Goal: Information Seeking & Learning: Learn about a topic

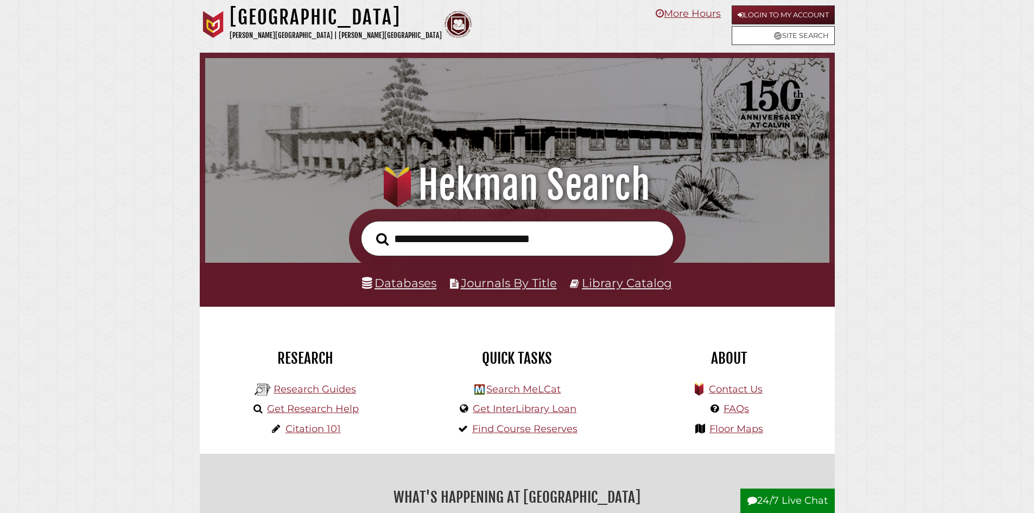
scroll to position [206, 619]
click at [415, 278] on link "Databases" at bounding box center [399, 283] width 74 height 14
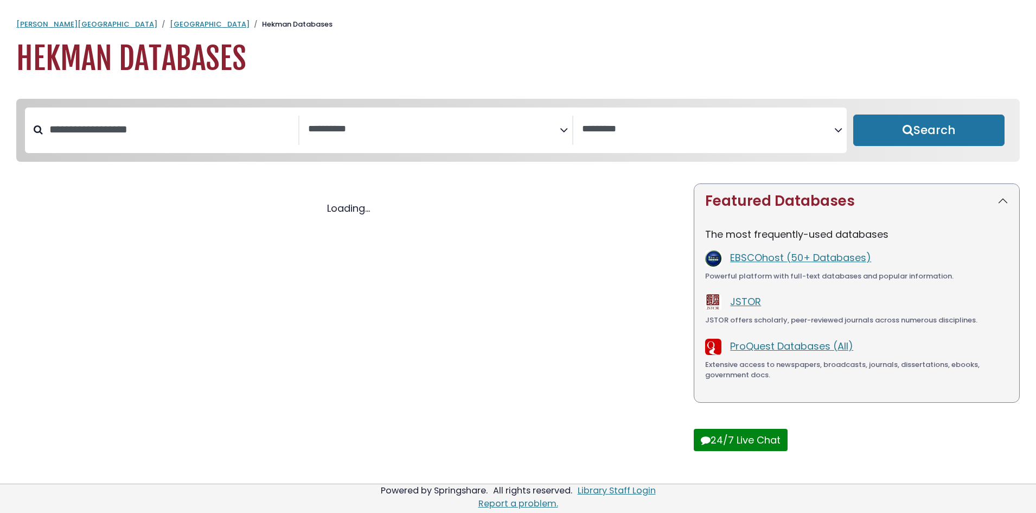
select select "Database Subject Filter"
select select "Database Vendors Filter"
select select "Database Subject Filter"
select select "Database Vendors Filter"
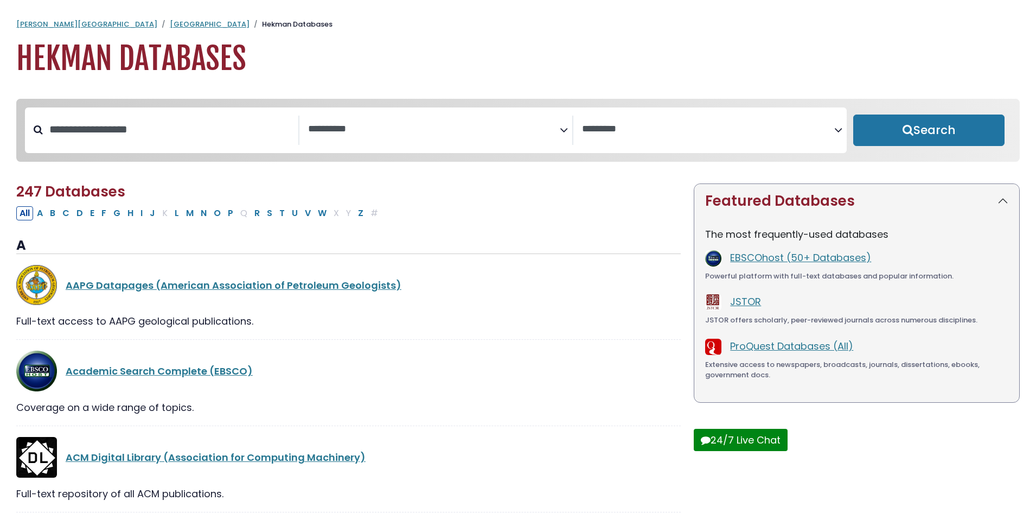
click at [368, 122] on span "Search filters" at bounding box center [434, 128] width 252 height 14
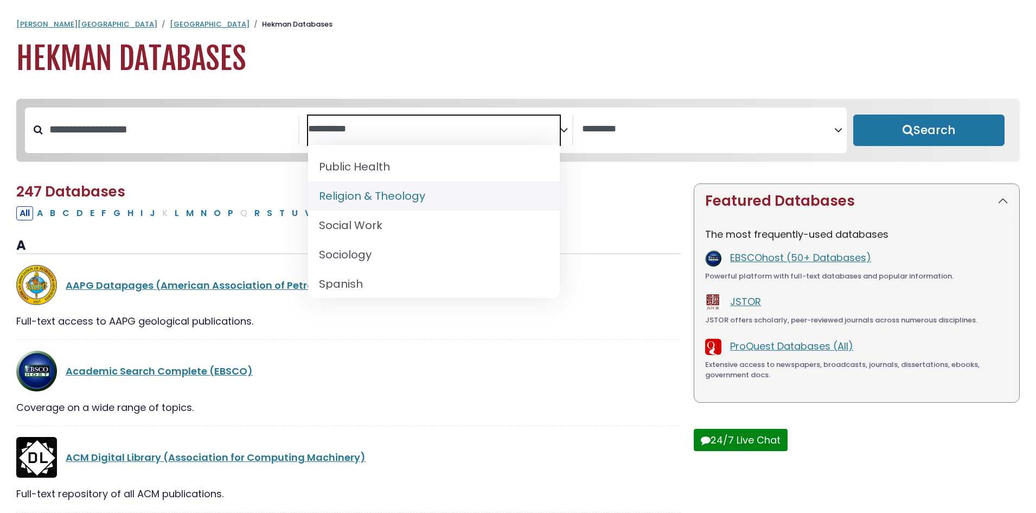
scroll to position [1028, 0]
select select "*****"
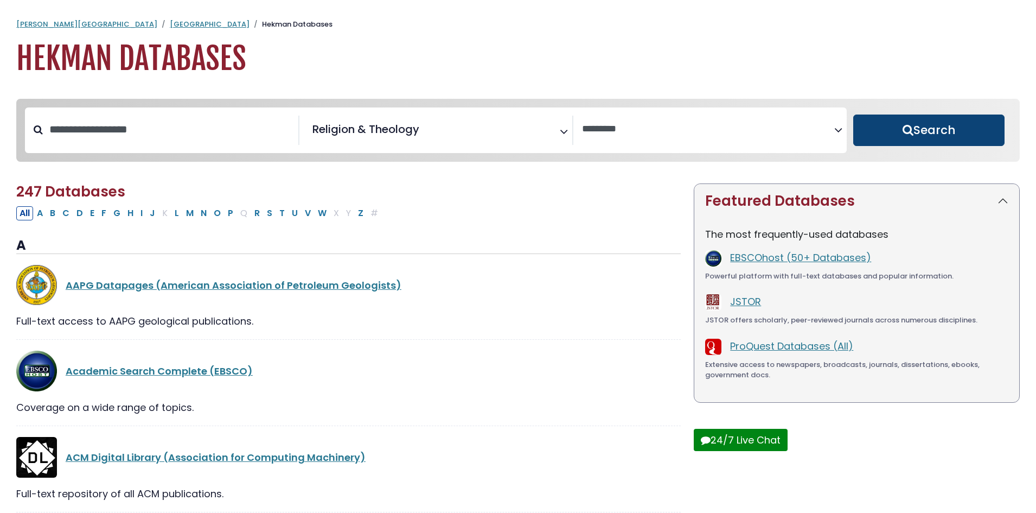
click at [937, 131] on button "Search" at bounding box center [929, 129] width 151 height 31
select select "Database Vendors Filter"
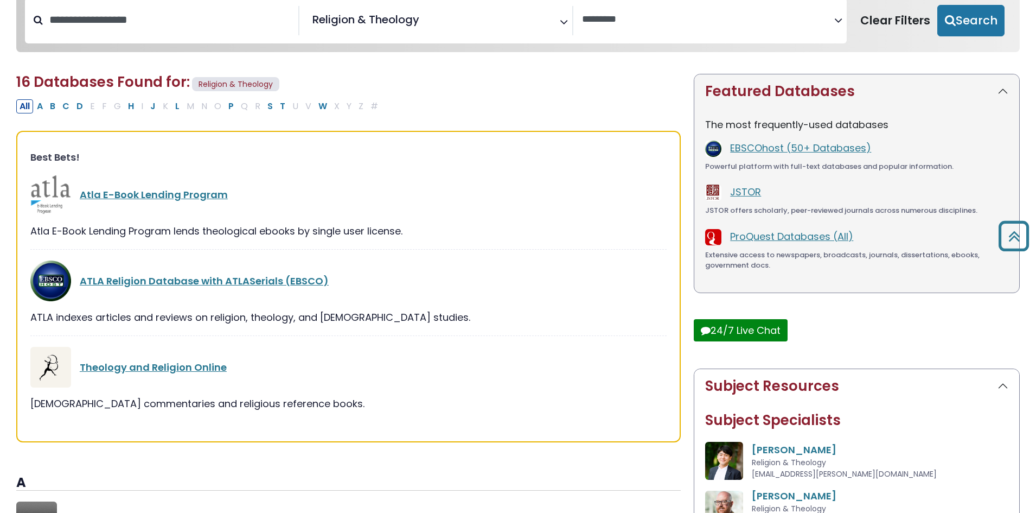
scroll to position [109, 0]
drag, startPoint x: 175, startPoint y: 366, endPoint x: 96, endPoint y: 447, distance: 112.8
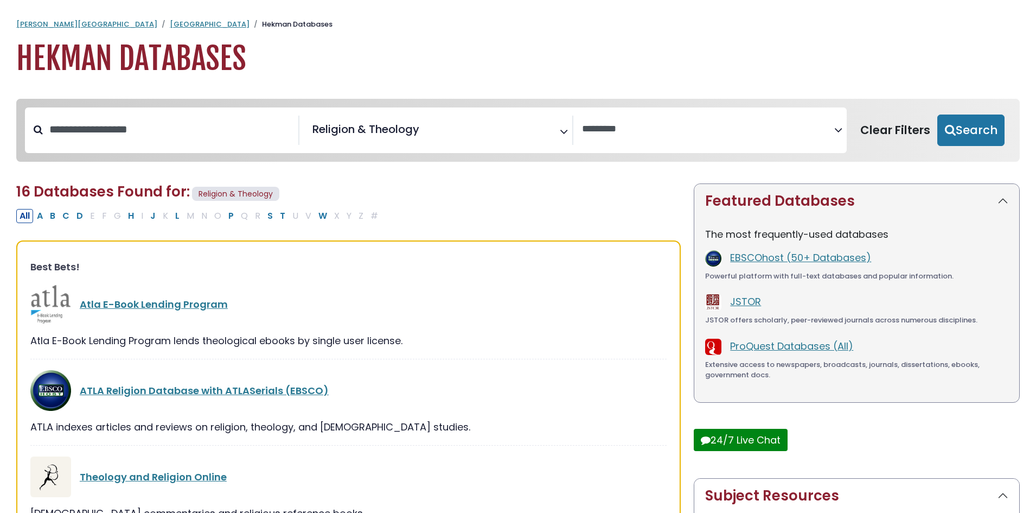
click at [543, 125] on span "× Religion & Theology" at bounding box center [434, 130] width 252 height 29
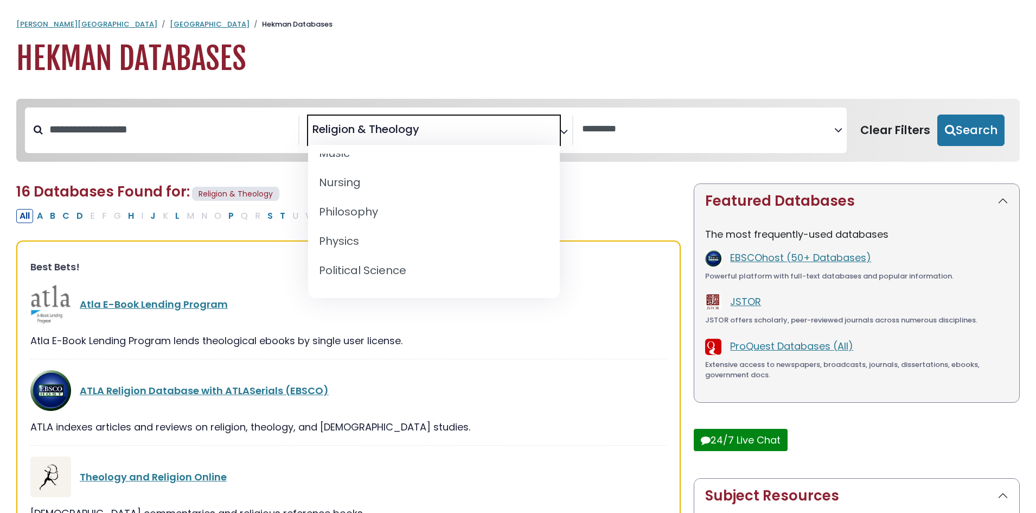
scroll to position [895, 0]
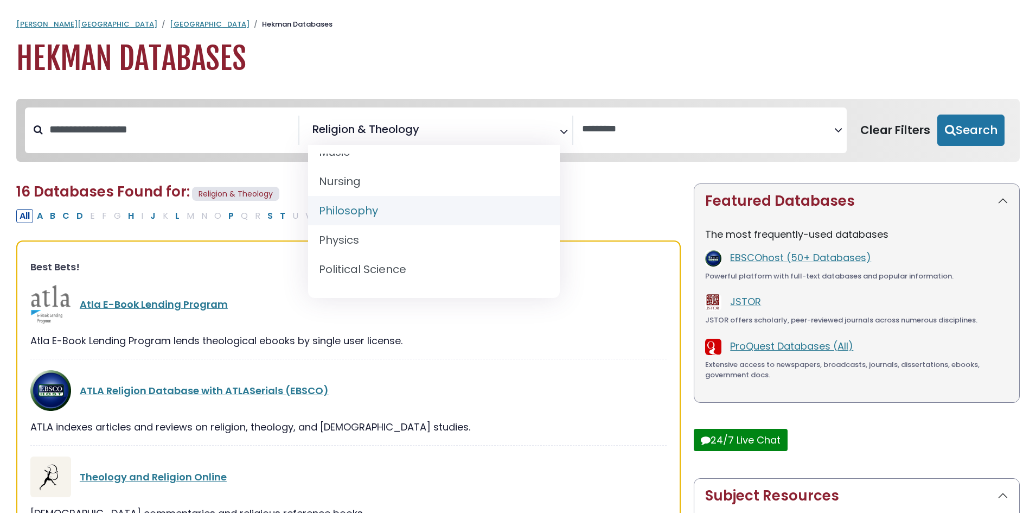
select select "*****"
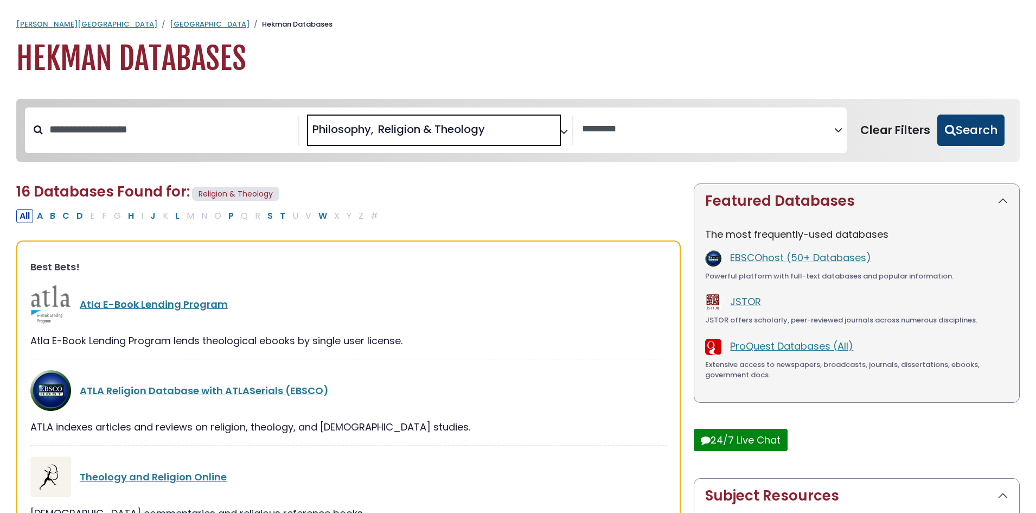
click at [969, 120] on button "Search" at bounding box center [971, 129] width 67 height 31
select select "Database Vendors Filter"
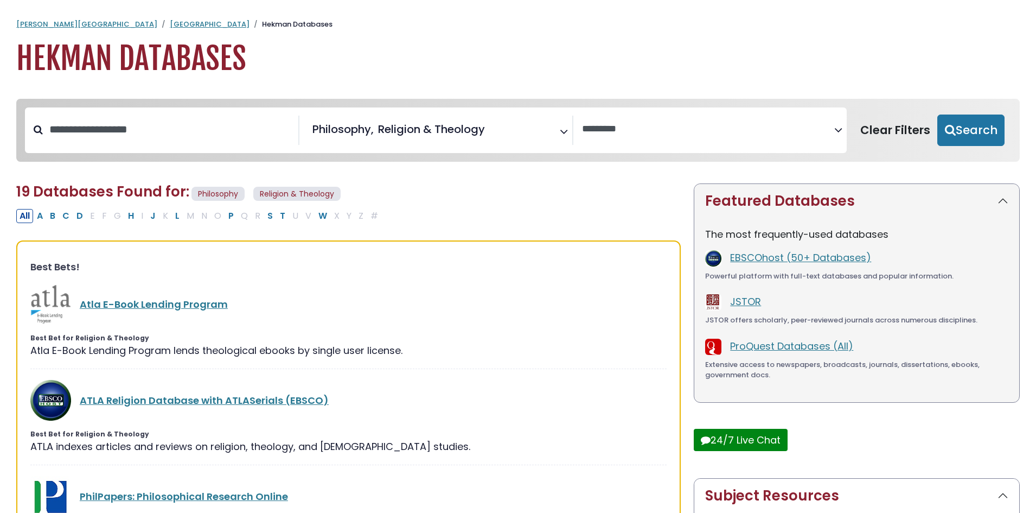
click at [495, 126] on span "Search filters" at bounding box center [491, 130] width 8 height 14
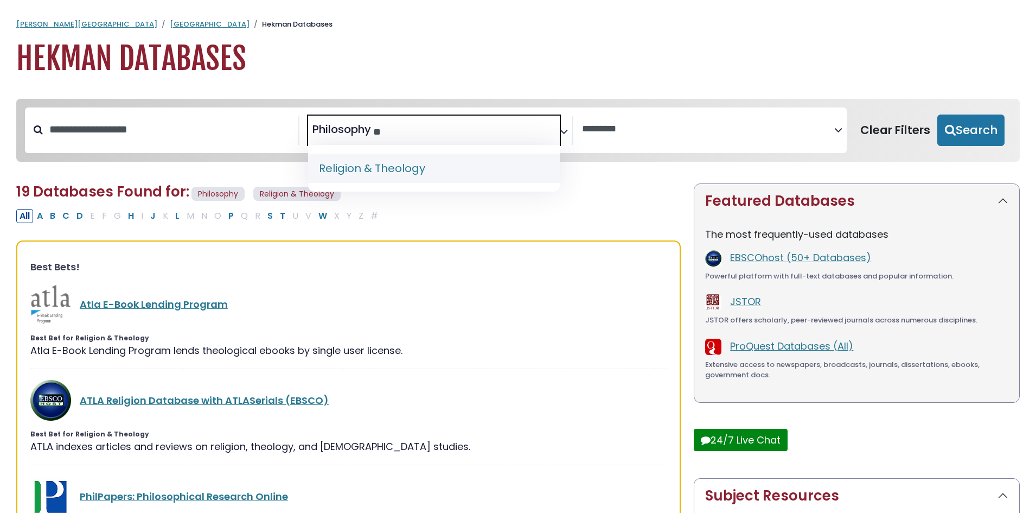
type textarea "*"
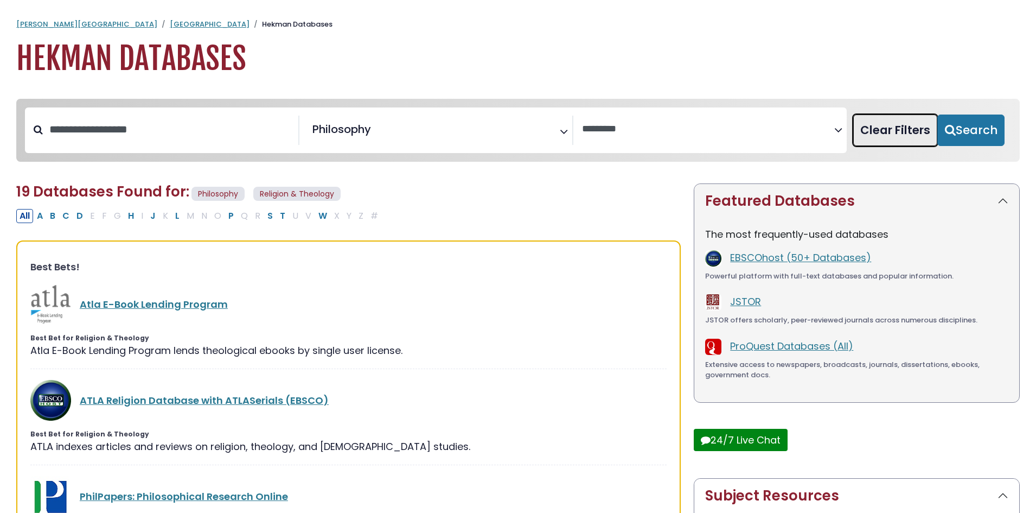
click at [924, 143] on button "Clear Filters" at bounding box center [896, 129] width 84 height 31
select select "Database Subject Filter"
select select "Database Vendors Filter"
select select "Database Subject Filter"
select select "Database Vendors Filter"
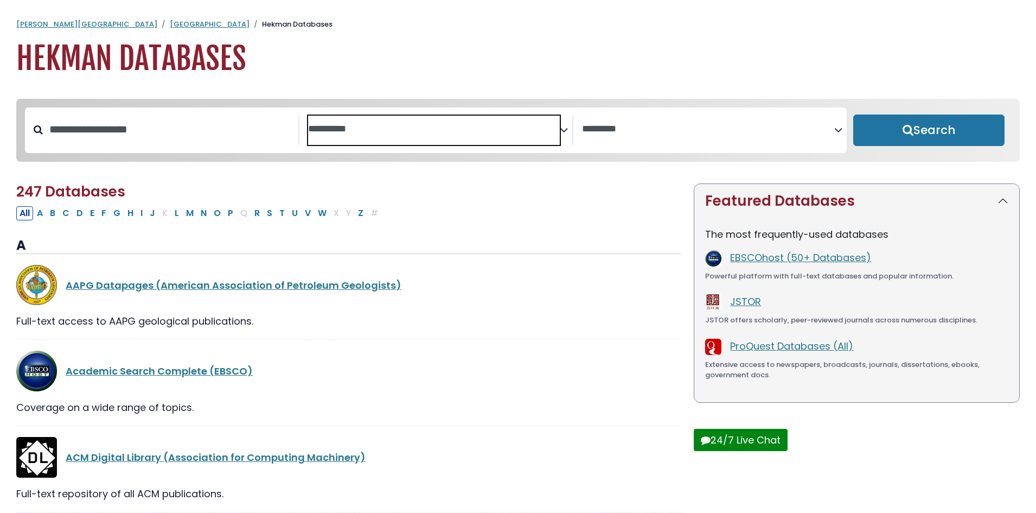
click at [505, 132] on textarea "Search" at bounding box center [434, 129] width 252 height 11
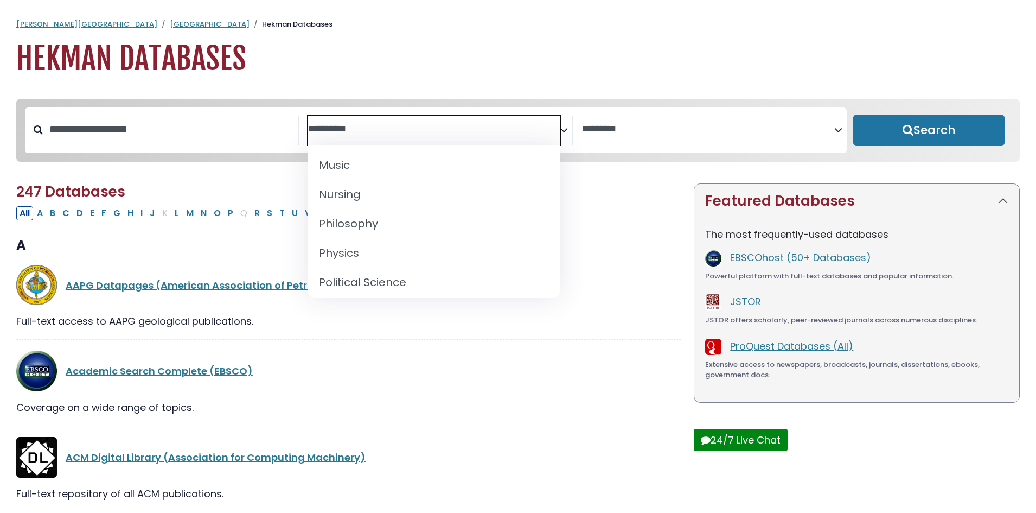
scroll to position [843, 0]
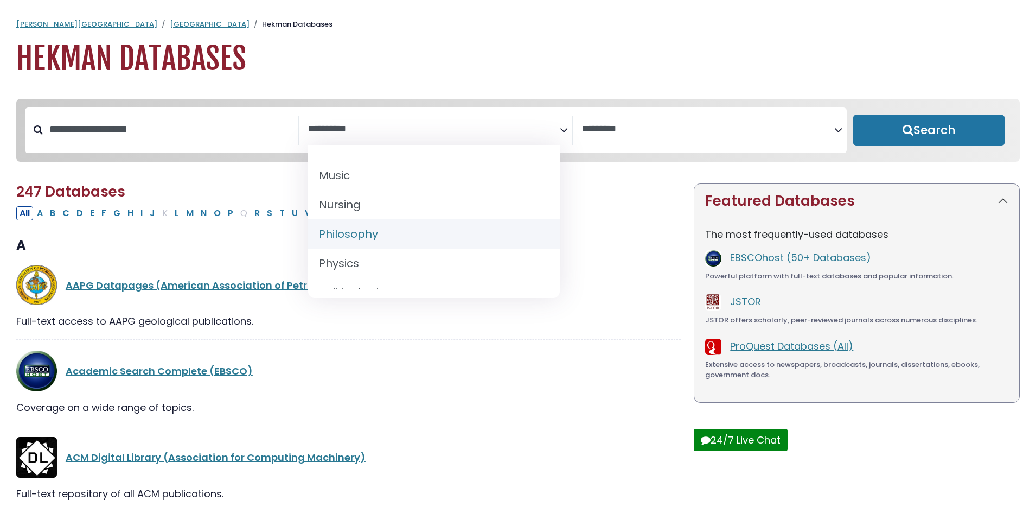
select select "*****"
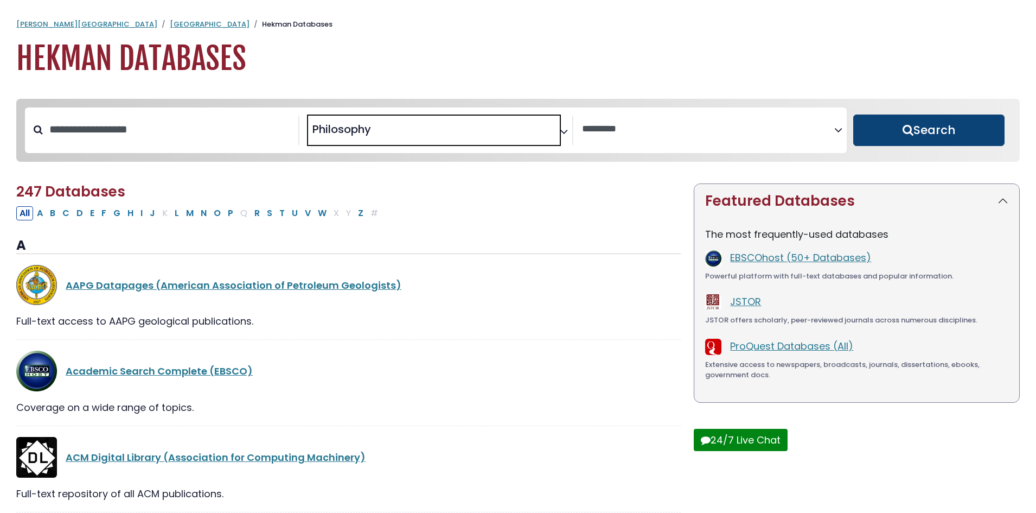
click at [896, 123] on button "Search" at bounding box center [929, 129] width 151 height 31
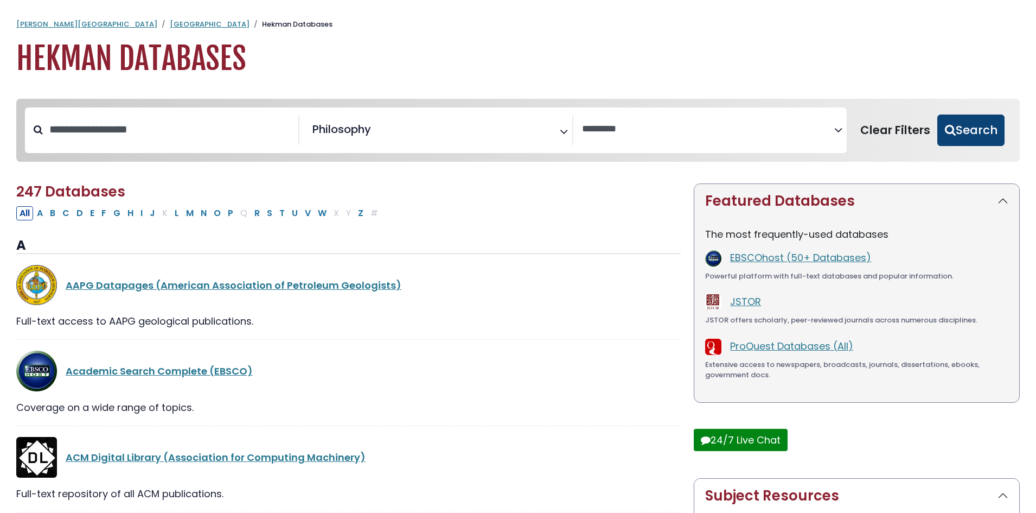
select select "Database Vendors Filter"
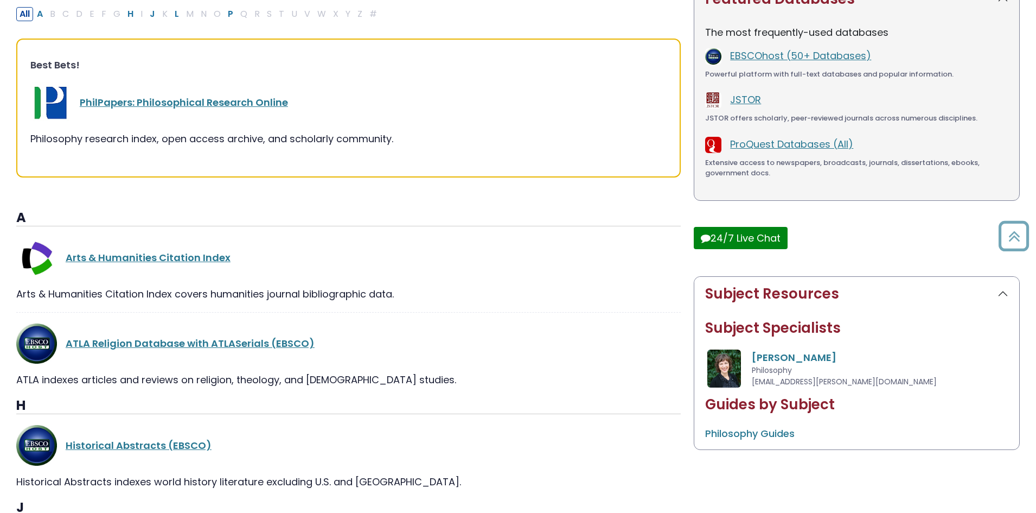
scroll to position [202, 0]
click at [223, 100] on link "PhilPapers: Philosophical Research Online" at bounding box center [184, 102] width 208 height 14
